Goal: Task Accomplishment & Management: Use online tool/utility

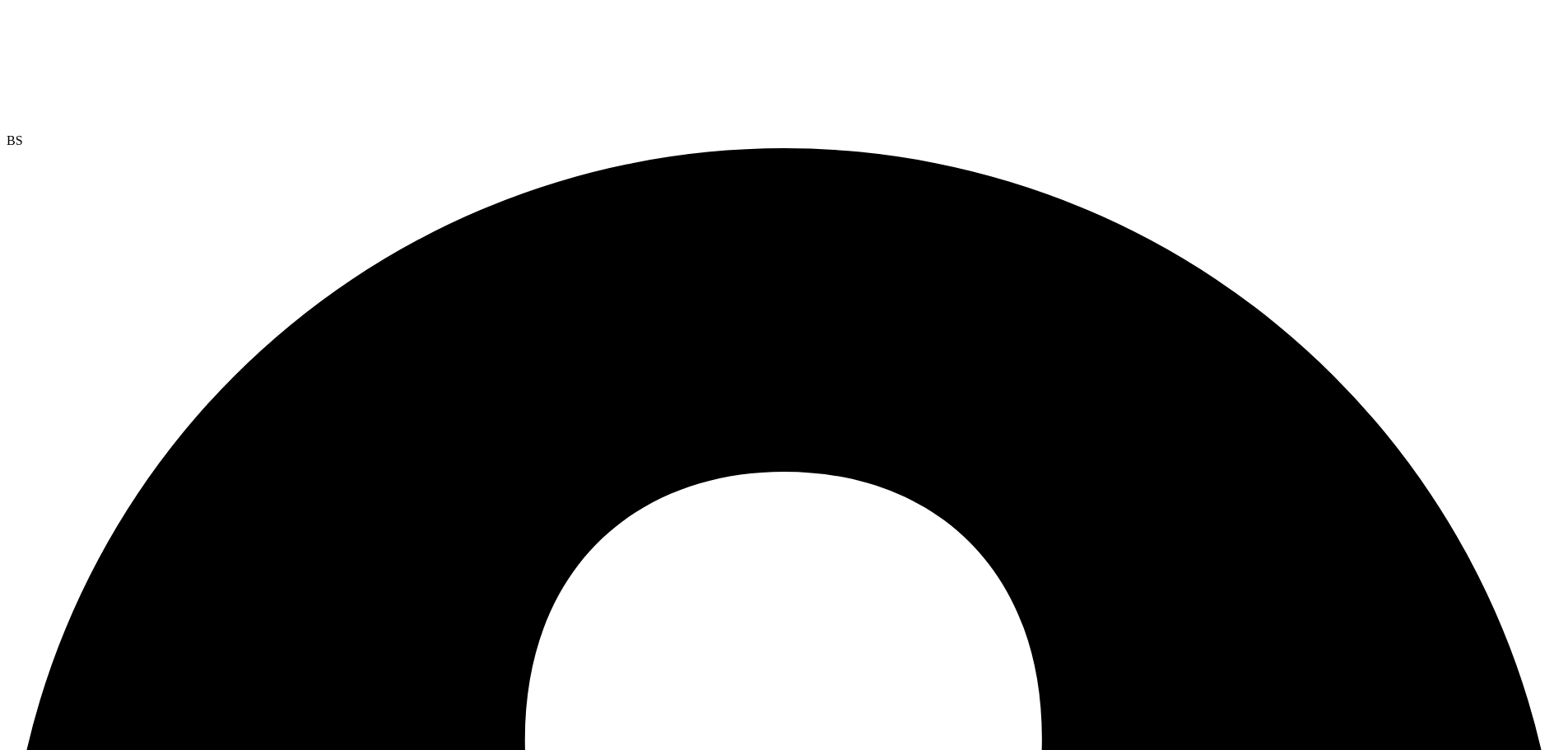
drag, startPoint x: 65, startPoint y: 80, endPoint x: 382, endPoint y: 84, distance: 317.0
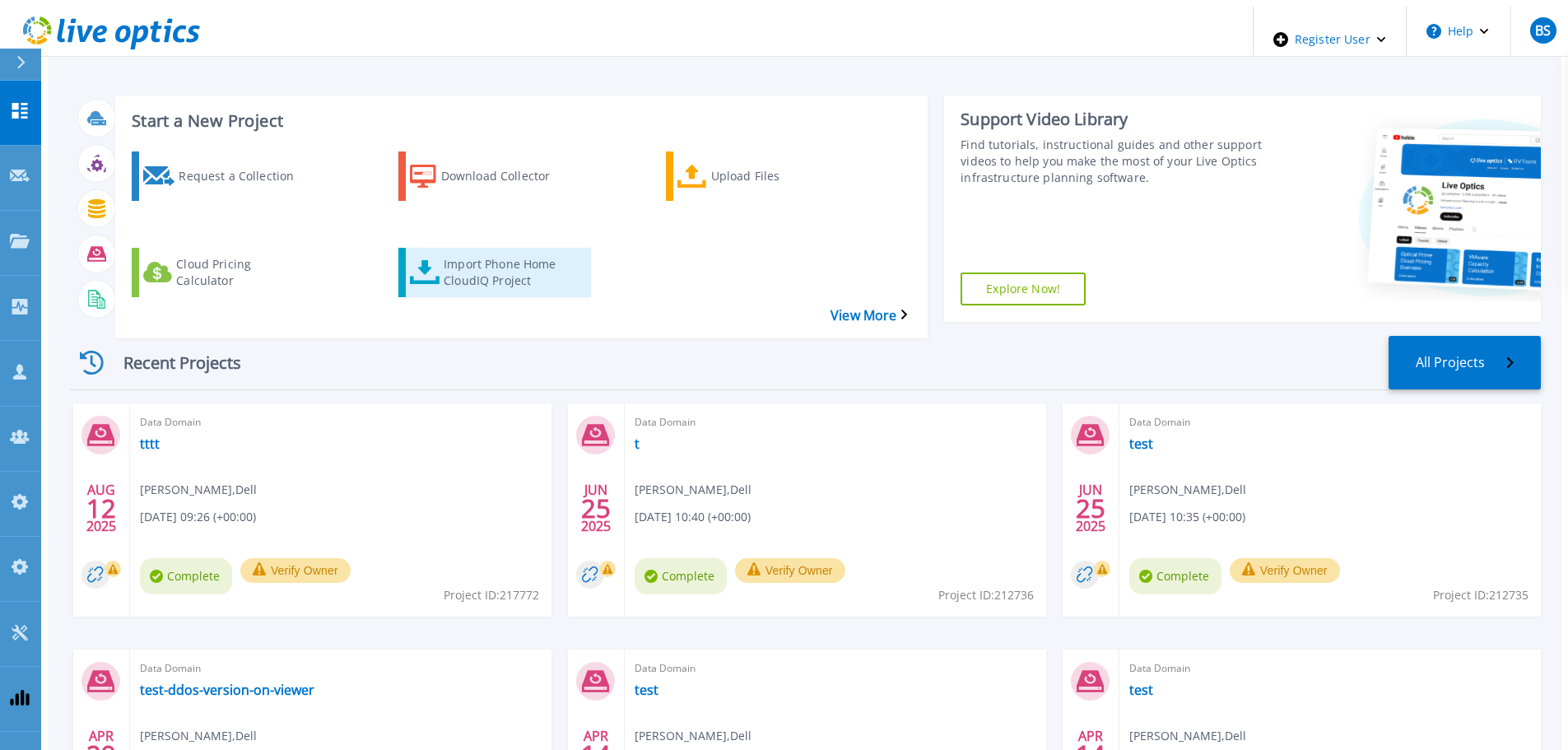
click at [466, 251] on div "Import Phone Home CloudIQ Project" at bounding box center [510, 272] width 132 height 41
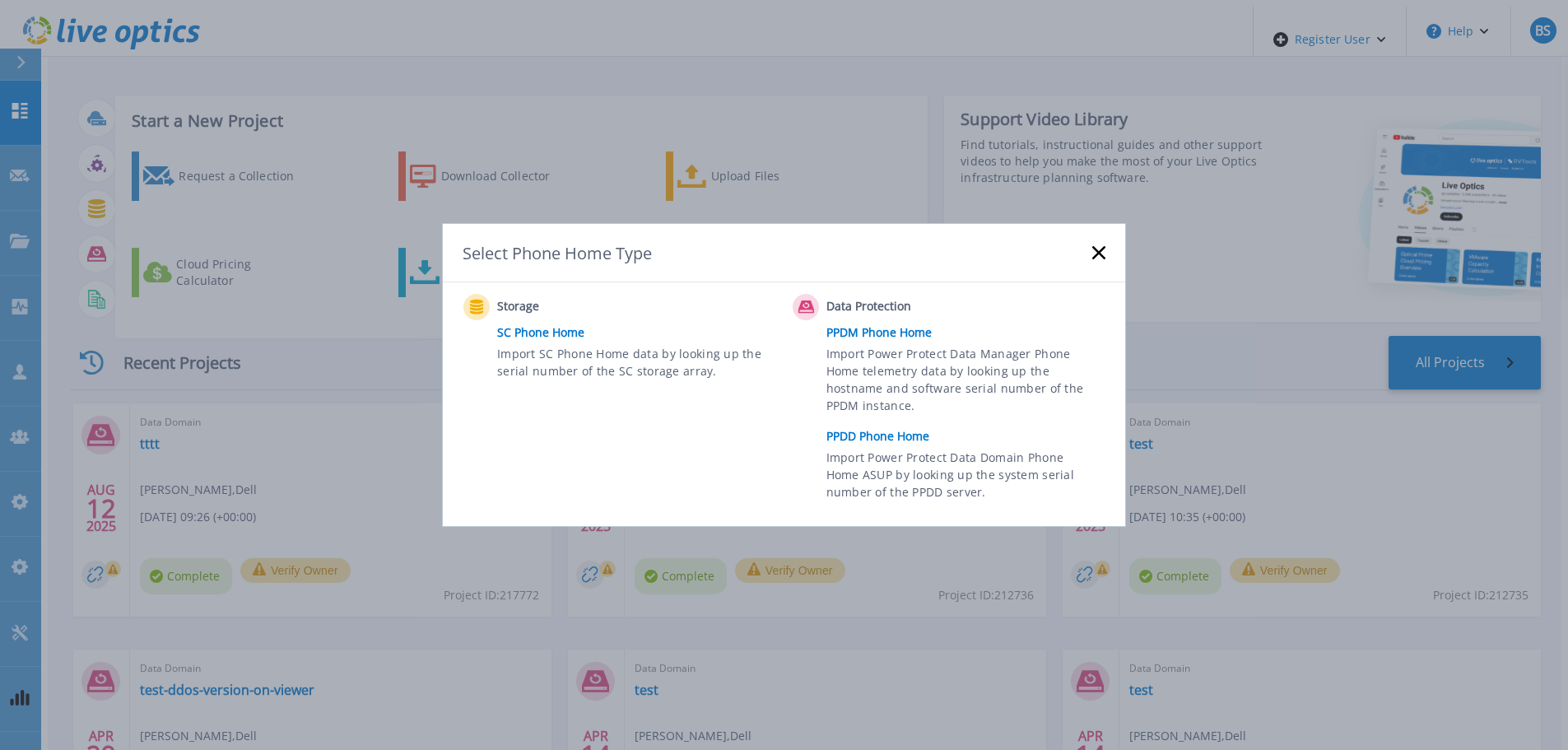
click at [885, 433] on link "PPDD Phone Home" at bounding box center [970, 436] width 288 height 25
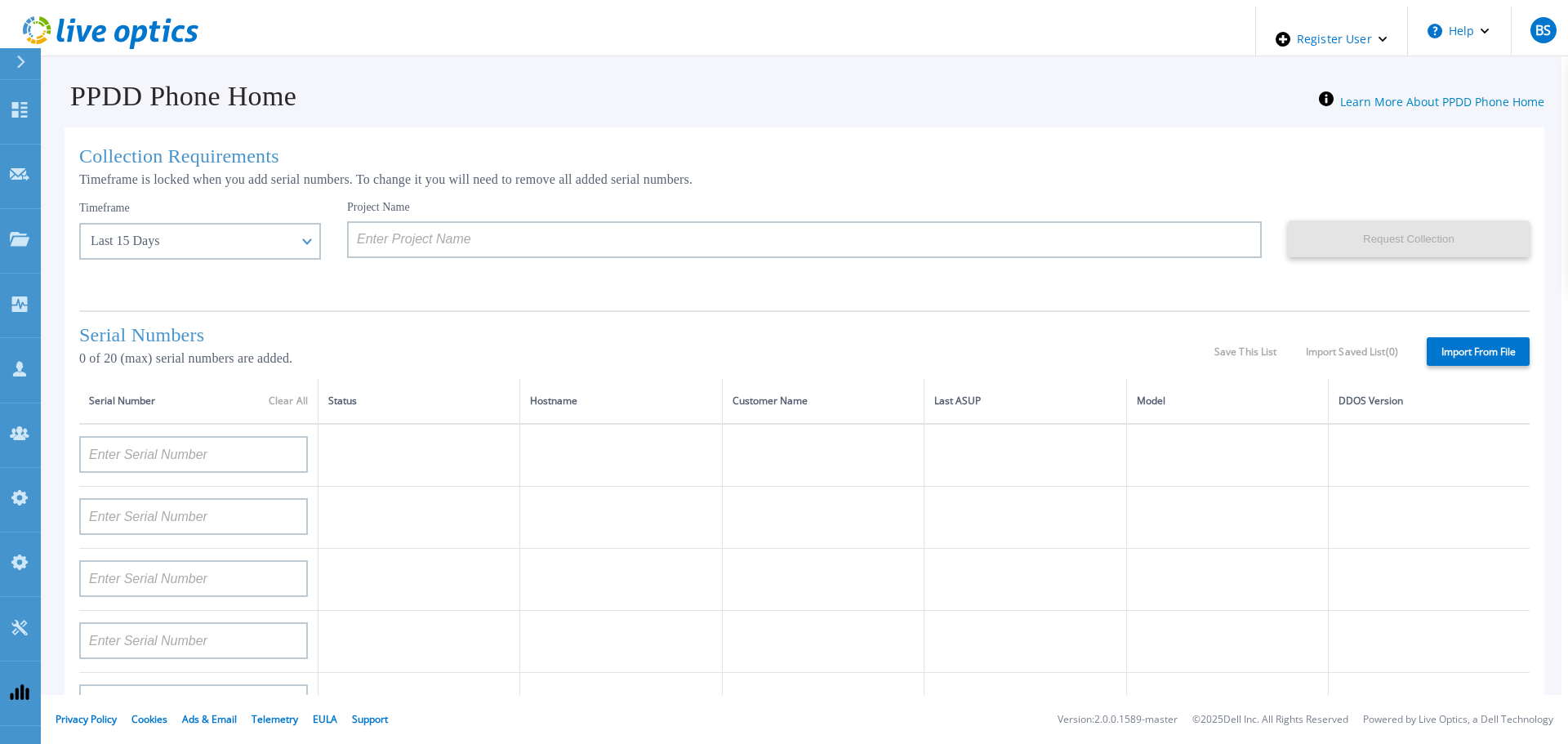
click at [544, 313] on div "Serial Numbers 0 of 20 (max) serial numbers are added. Save This List Import Sa…" at bounding box center [805, 345] width 1450 height 69
drag, startPoint x: 164, startPoint y: 345, endPoint x: 73, endPoint y: 356, distance: 91.7
click at [79, 356] on p "0 of 20 (max) serial numbers are added." at bounding box center [647, 358] width 1135 height 15
click at [468, 354] on p "0 of 20 (max) serial numbers are added." at bounding box center [647, 358] width 1135 height 15
click at [171, 447] on input at bounding box center [194, 454] width 229 height 37
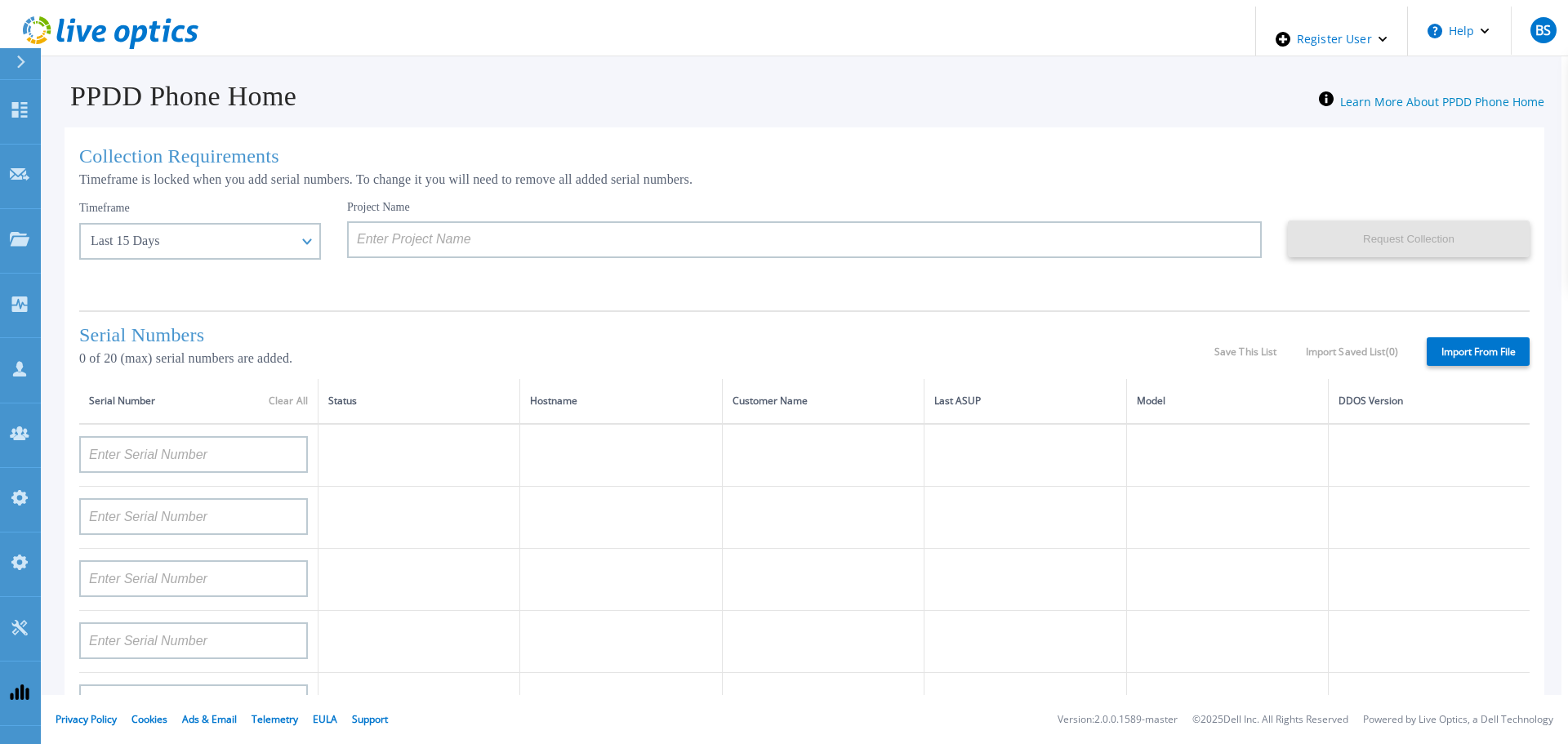
click at [1487, 340] on label "Import From File" at bounding box center [1478, 352] width 103 height 29
click at [0, 0] on input "Import From File" at bounding box center [0, 0] width 0 height 0
type input "APM00212702822"
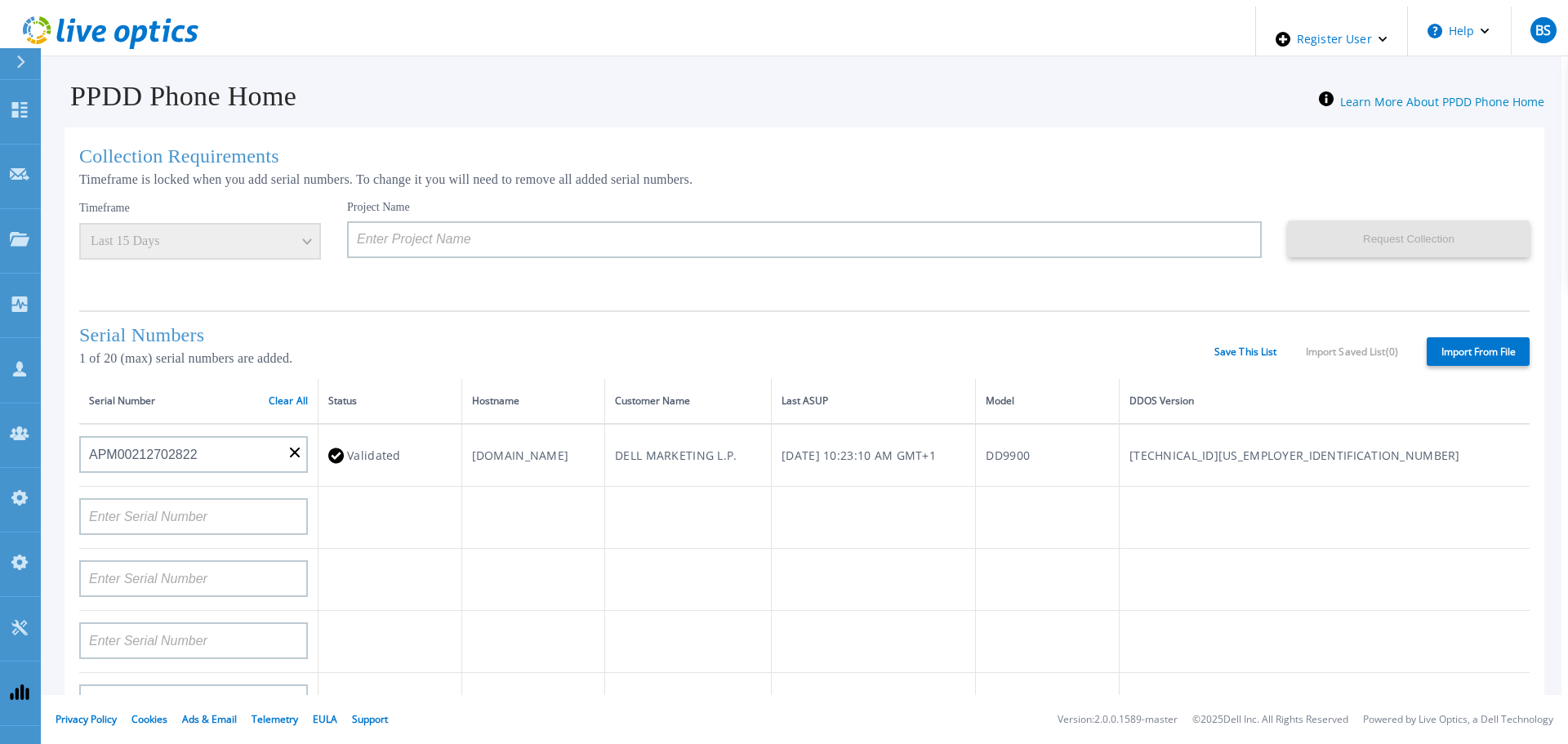
click at [223, 251] on div "Timeframe Last 15 Days" at bounding box center [200, 229] width 242 height 59
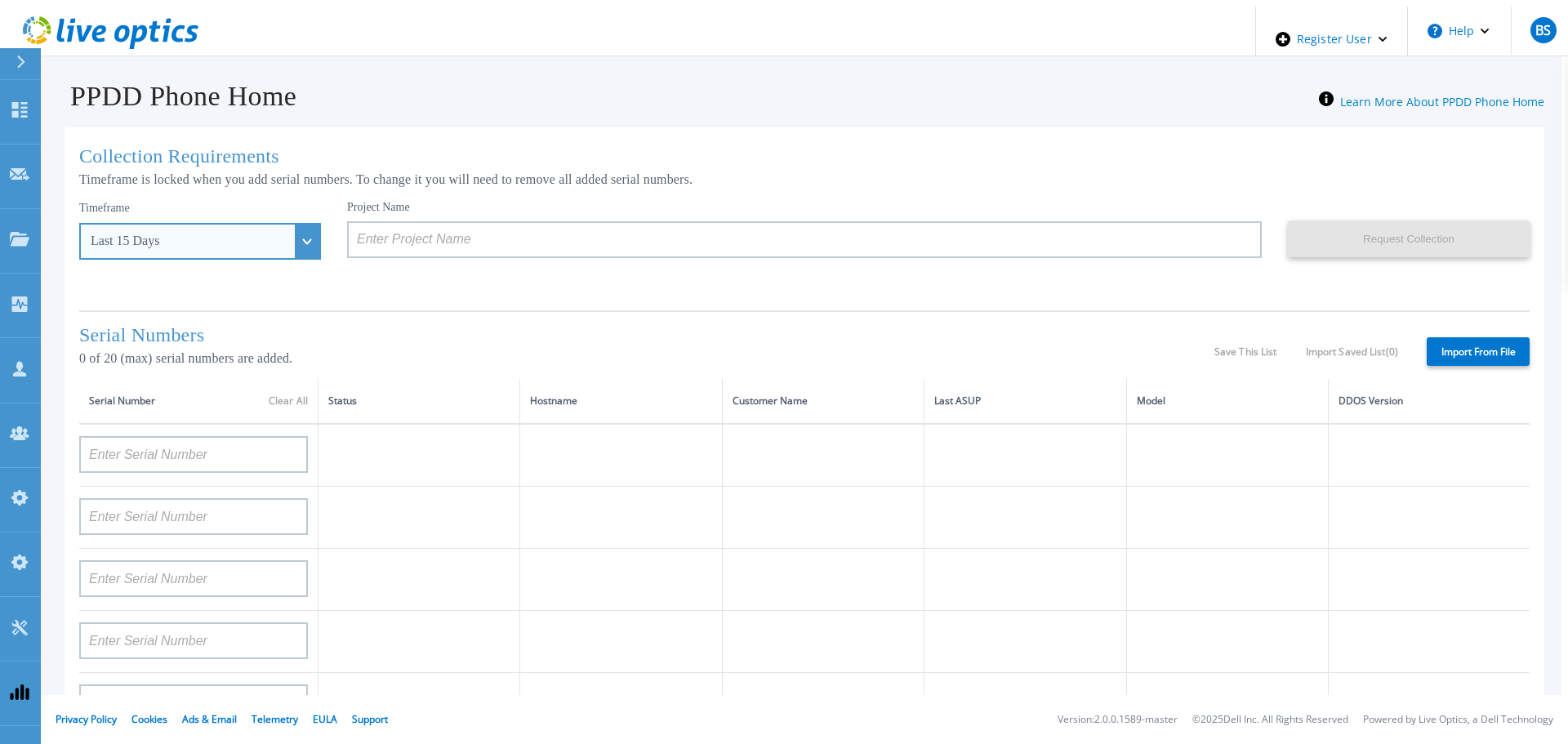
click at [262, 238] on div "Last 15 Days" at bounding box center [200, 242] width 242 height 37
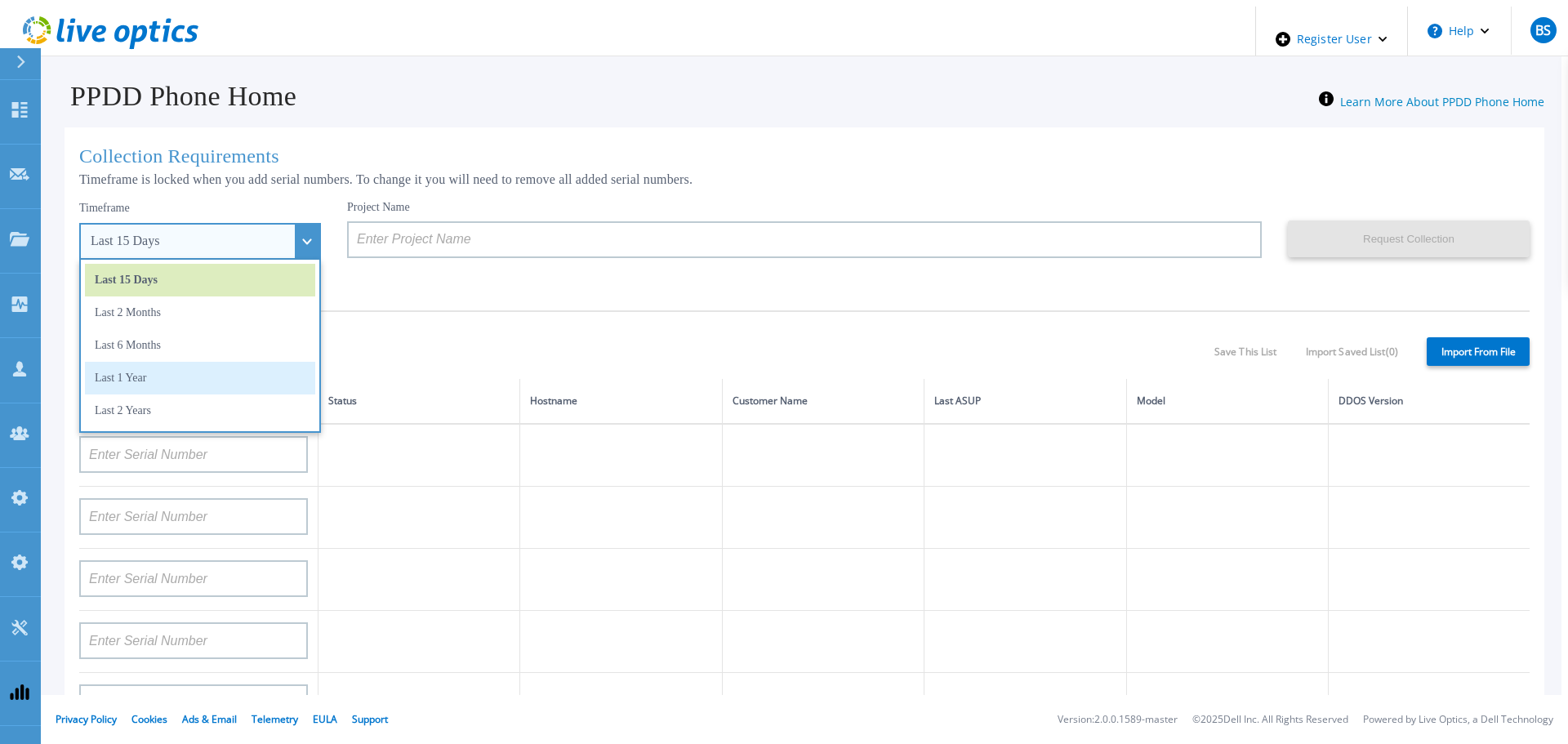
click at [175, 376] on li "Last 1 Year" at bounding box center [200, 378] width 230 height 32
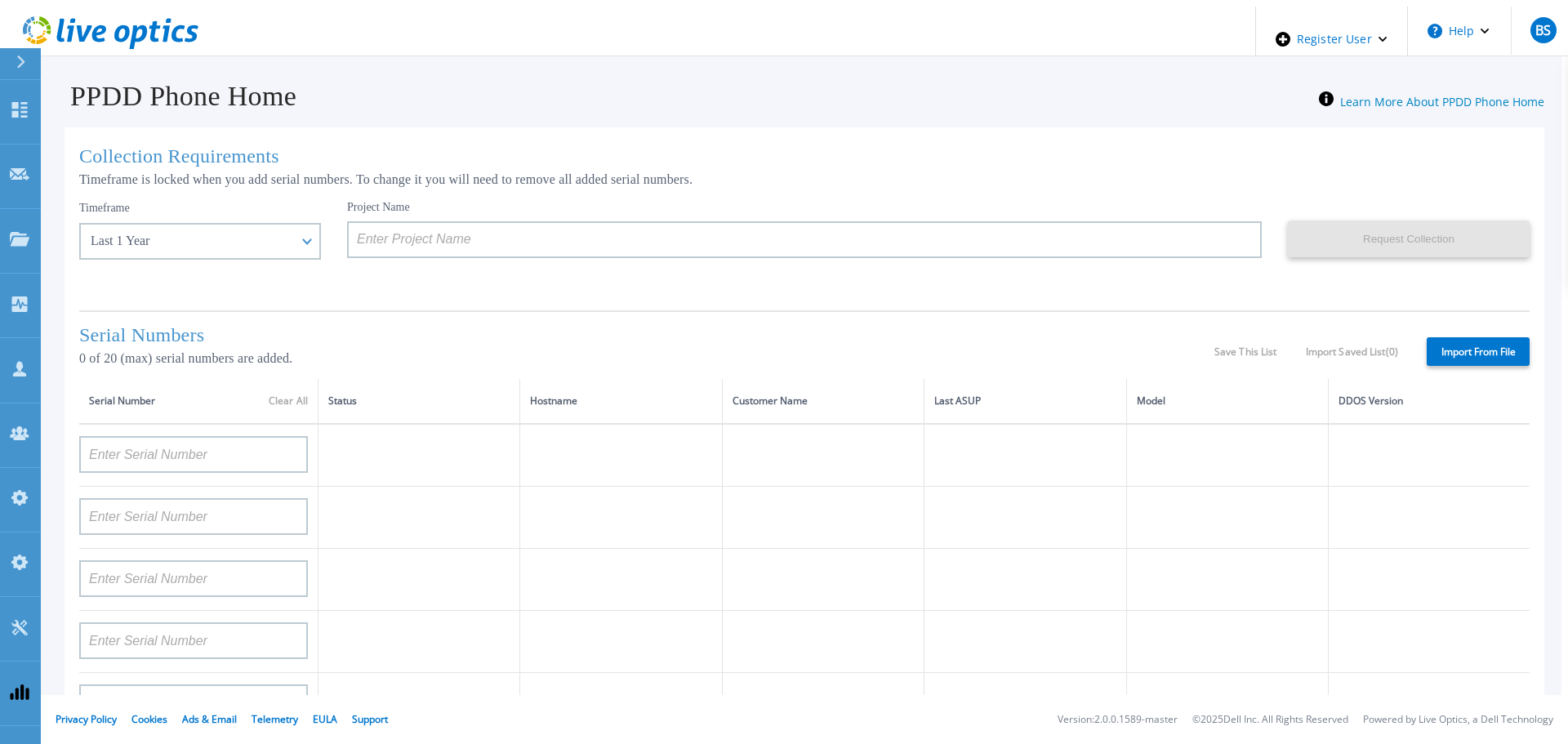
click at [1499, 338] on label "Import From File" at bounding box center [1478, 352] width 103 height 29
click at [0, 0] on input "Import From File" at bounding box center [0, 0] width 0 height 0
type input "APM00212702822"
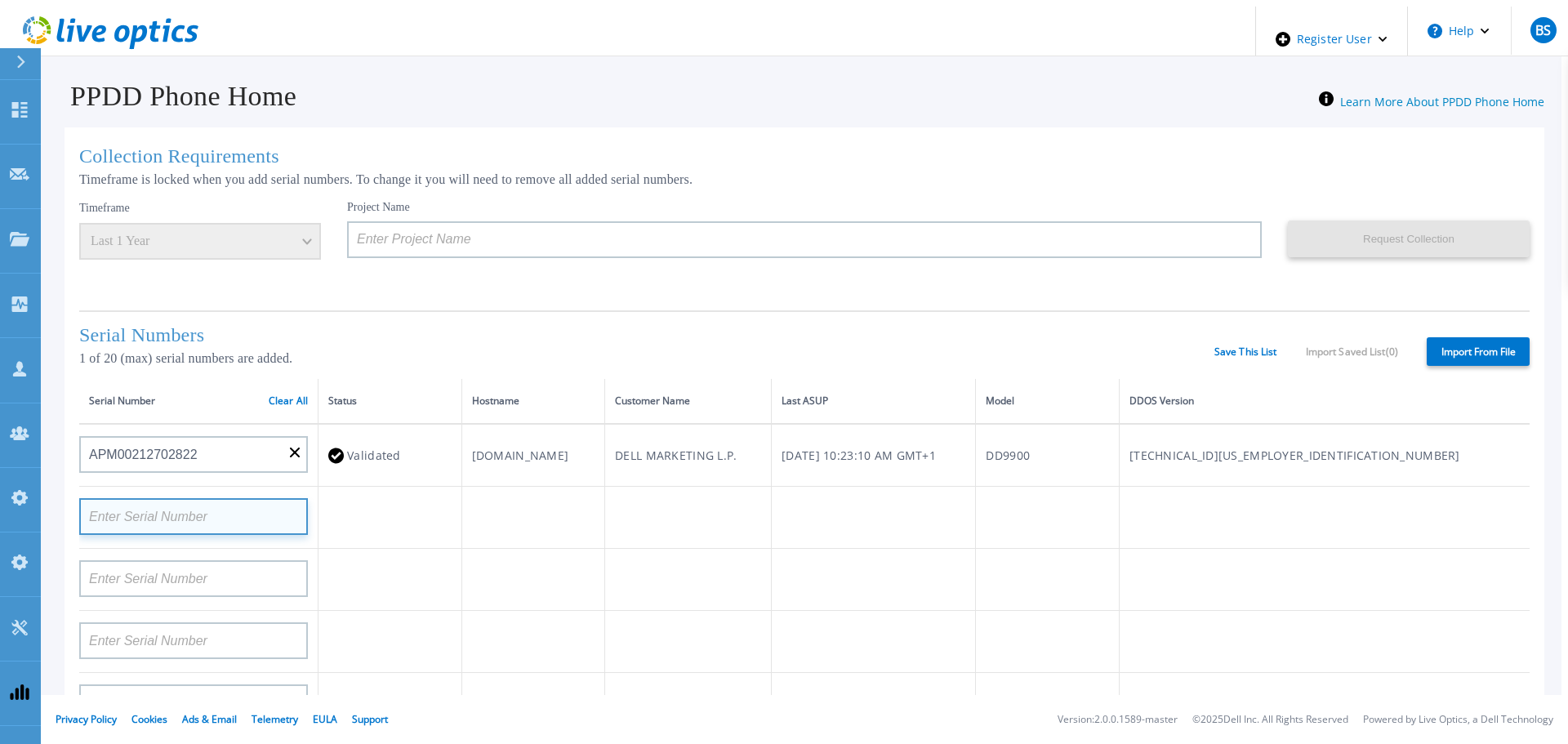
click at [258, 518] on input at bounding box center [194, 516] width 229 height 37
paste input "CKM00172801558"
type input "CKM00172801558"
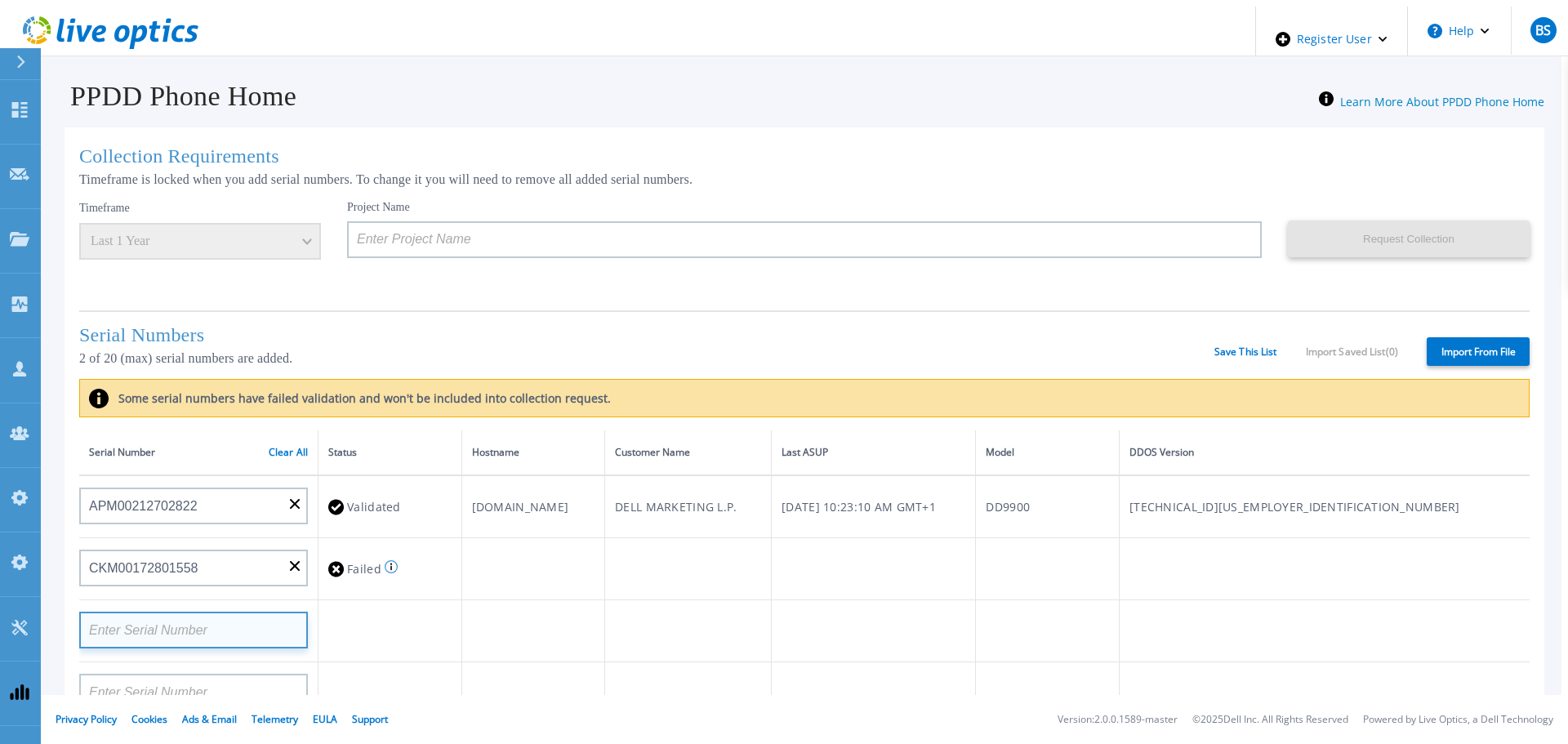
click at [97, 633] on input at bounding box center [194, 630] width 229 height 37
paste input "CKM00172801558"
type input "CKM00172801558"
click at [171, 625] on input "CKM00172801558" at bounding box center [194, 630] width 229 height 37
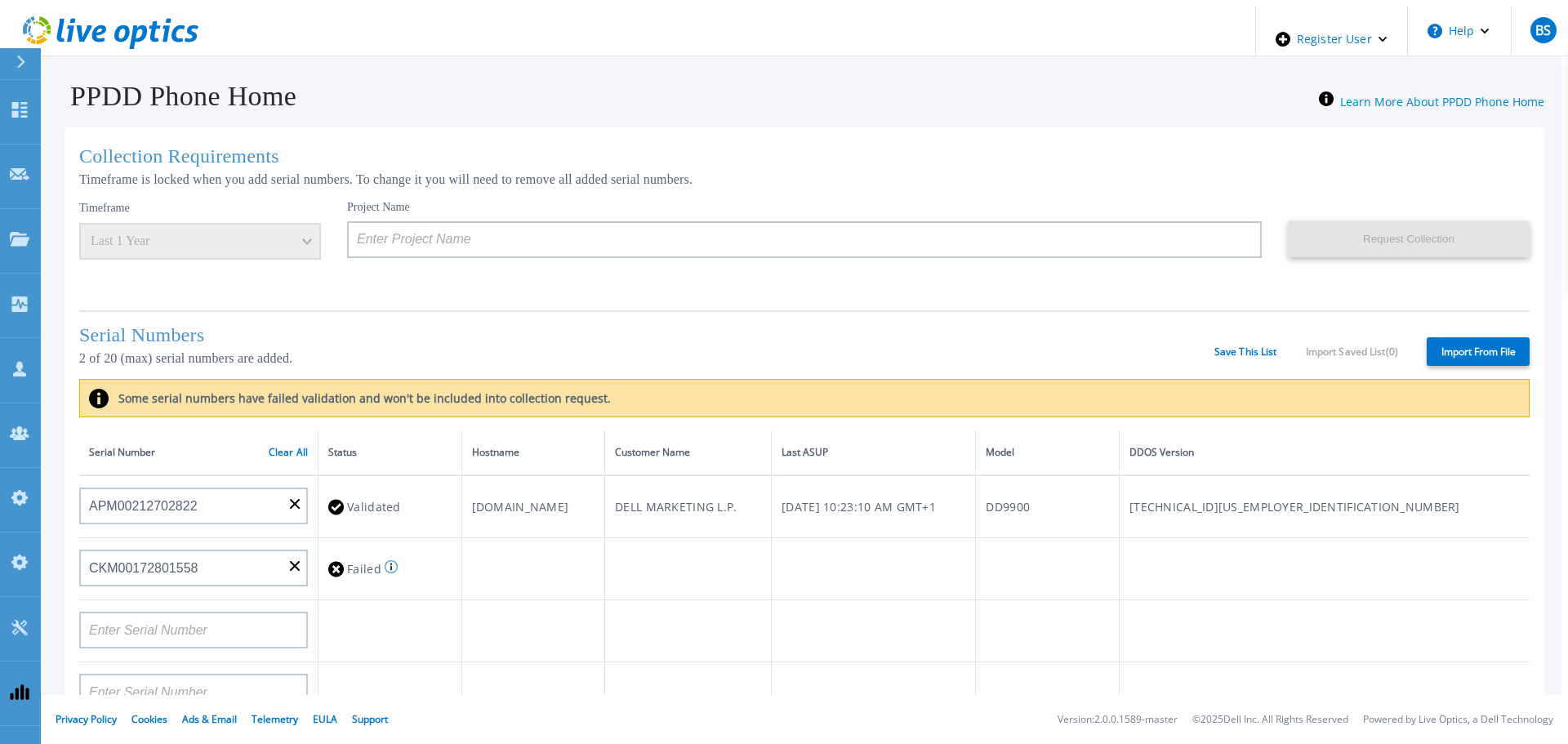
click at [382, 626] on td at bounding box center [390, 631] width 144 height 62
click at [157, 549] on input "CKM00172801558" at bounding box center [194, 568] width 229 height 37
click at [83, 562] on input "CKM00172801558" at bounding box center [194, 568] width 229 height 37
click at [131, 562] on input "CKM00172801558" at bounding box center [194, 568] width 229 height 37
